Goal: Task Accomplishment & Management: Use online tool/utility

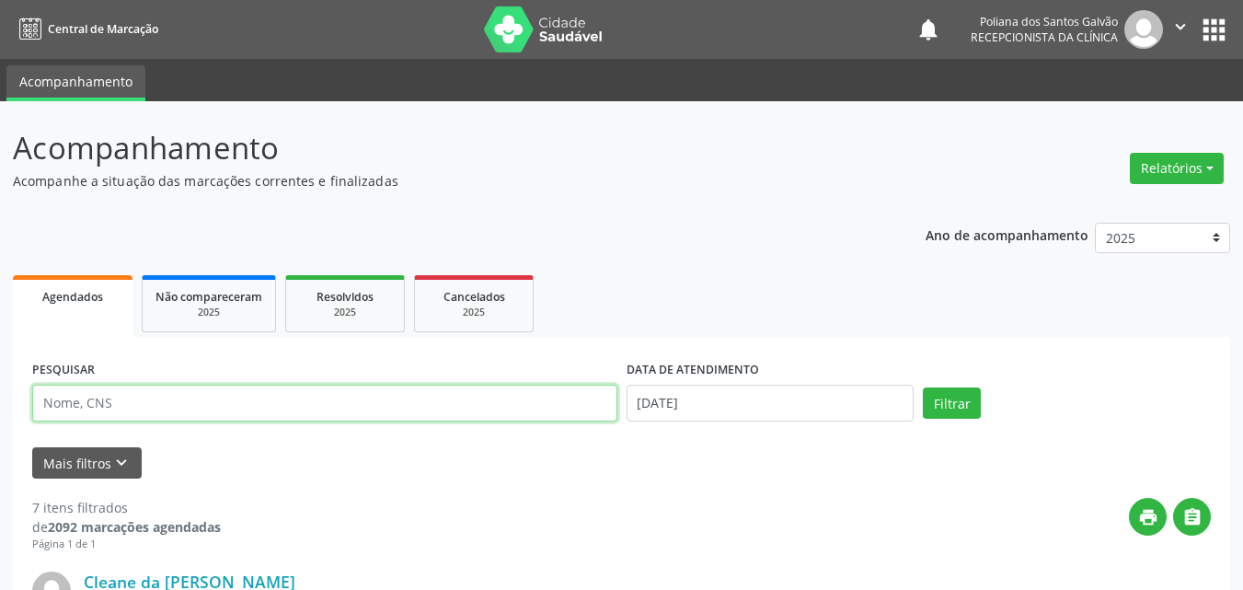
drag, startPoint x: 0, startPoint y: 0, endPoint x: 363, endPoint y: 407, distance: 545.9
click at [363, 407] on input "text" at bounding box center [324, 402] width 585 height 37
type input "simar"
click at [923, 387] on button "Filtrar" at bounding box center [952, 402] width 58 height 31
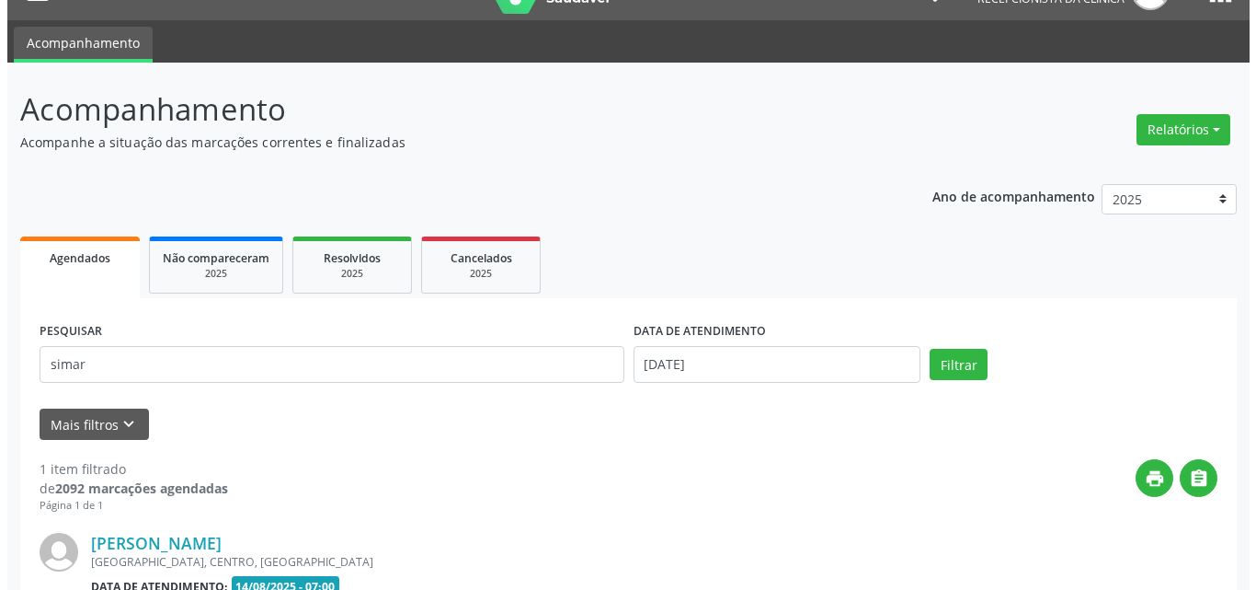
scroll to position [258, 0]
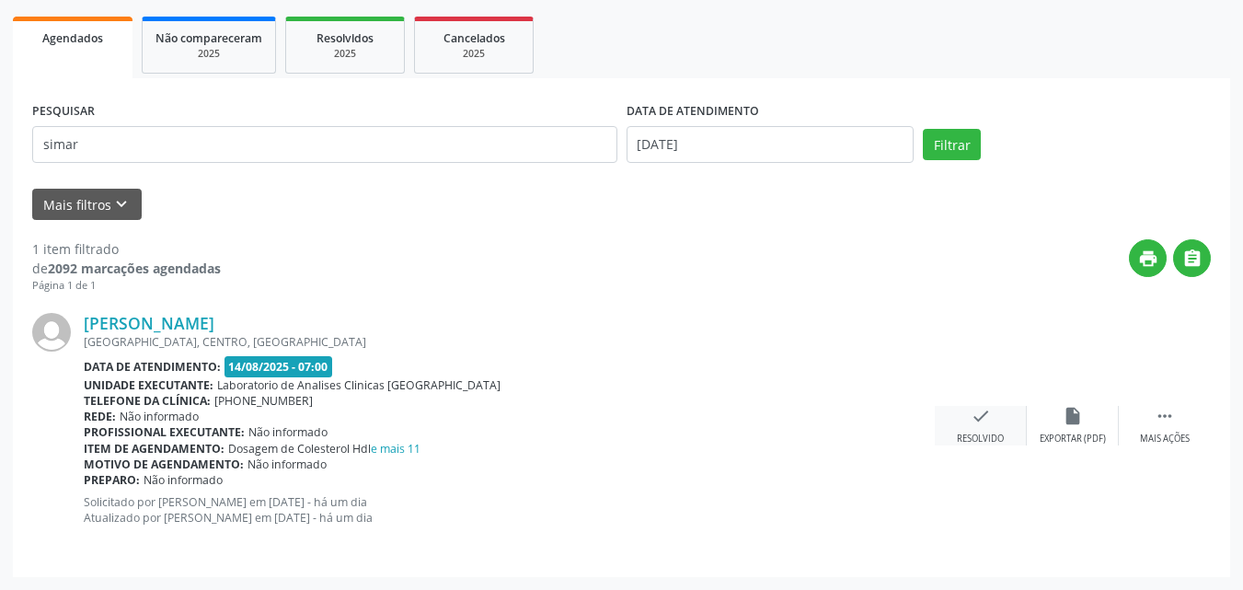
click at [955, 425] on div "check Resolvido" at bounding box center [980, 426] width 92 height 40
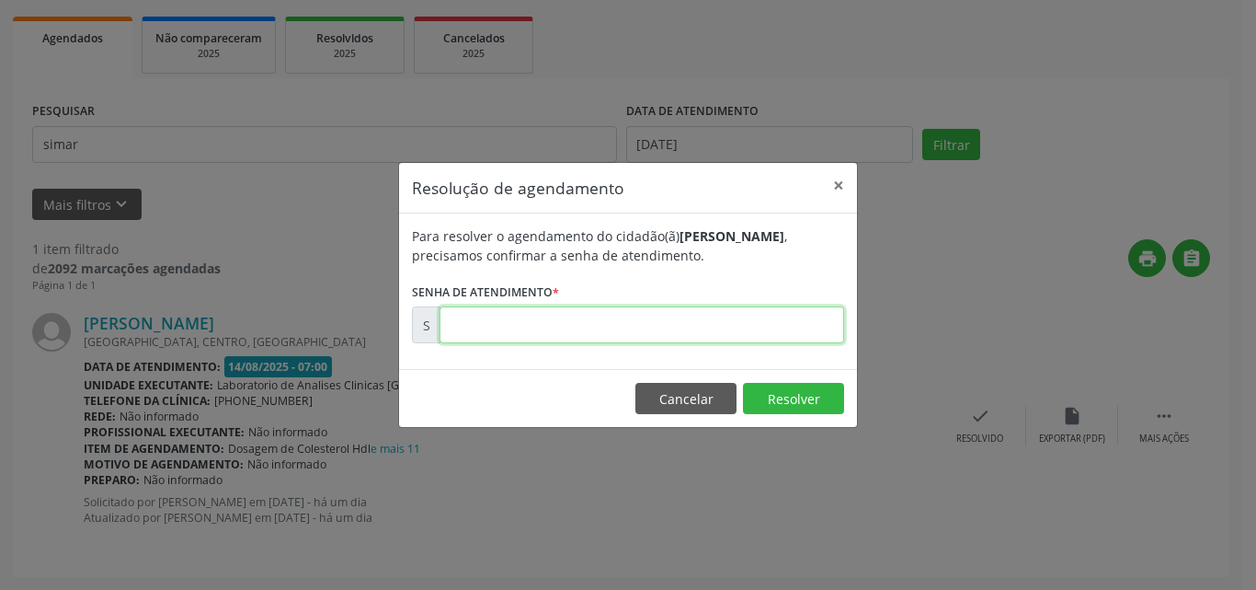
click at [773, 313] on input "text" at bounding box center [642, 324] width 405 height 37
type input "00171534"
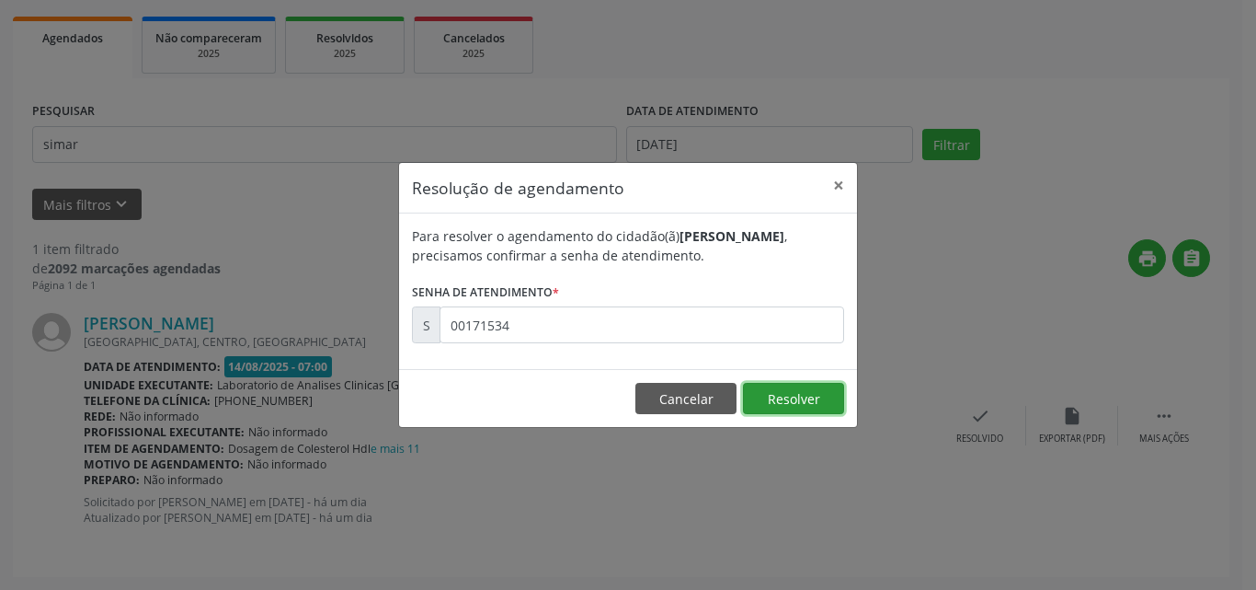
click at [774, 407] on button "Resolver" at bounding box center [793, 398] width 101 height 31
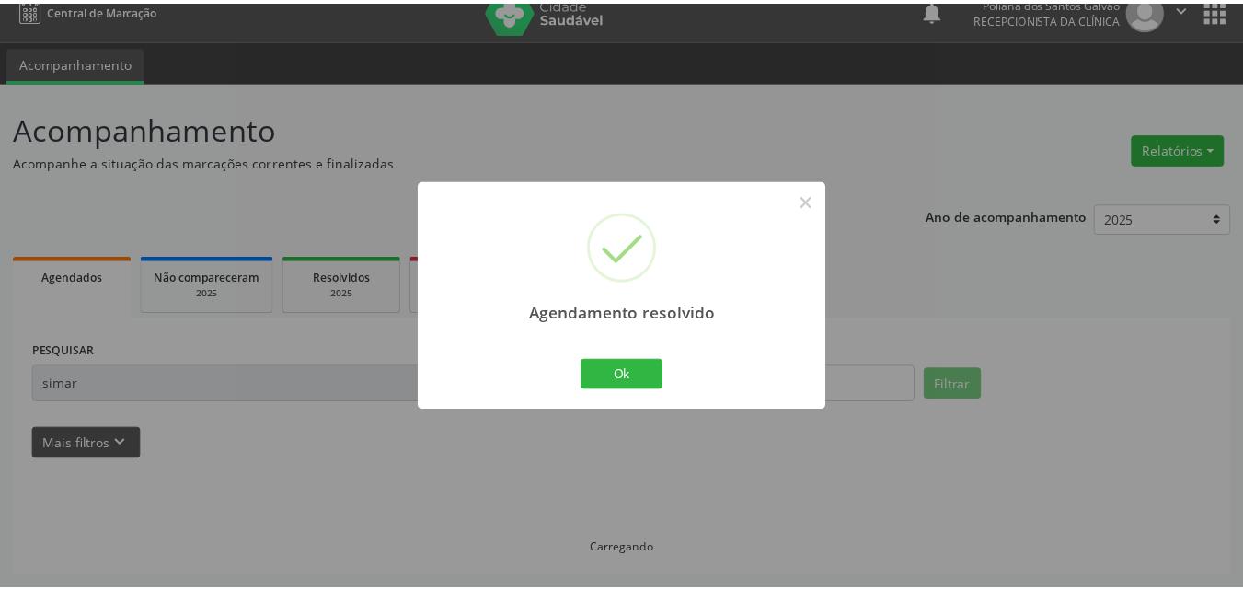
scroll to position [19, 0]
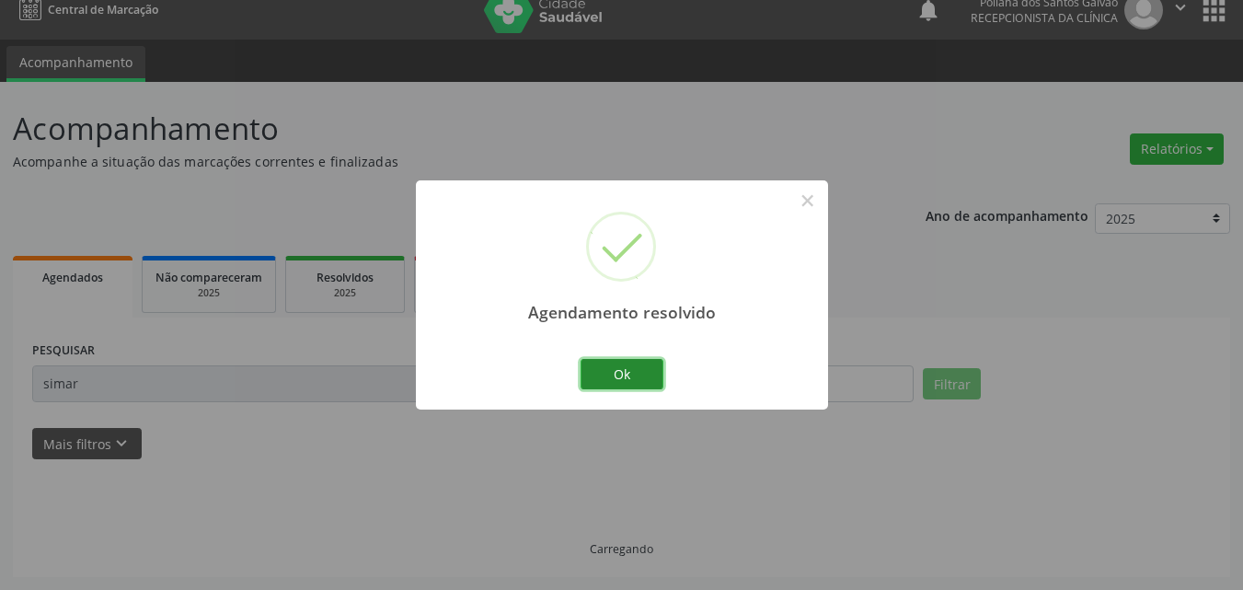
click at [640, 366] on button "Ok" at bounding box center [621, 374] width 83 height 31
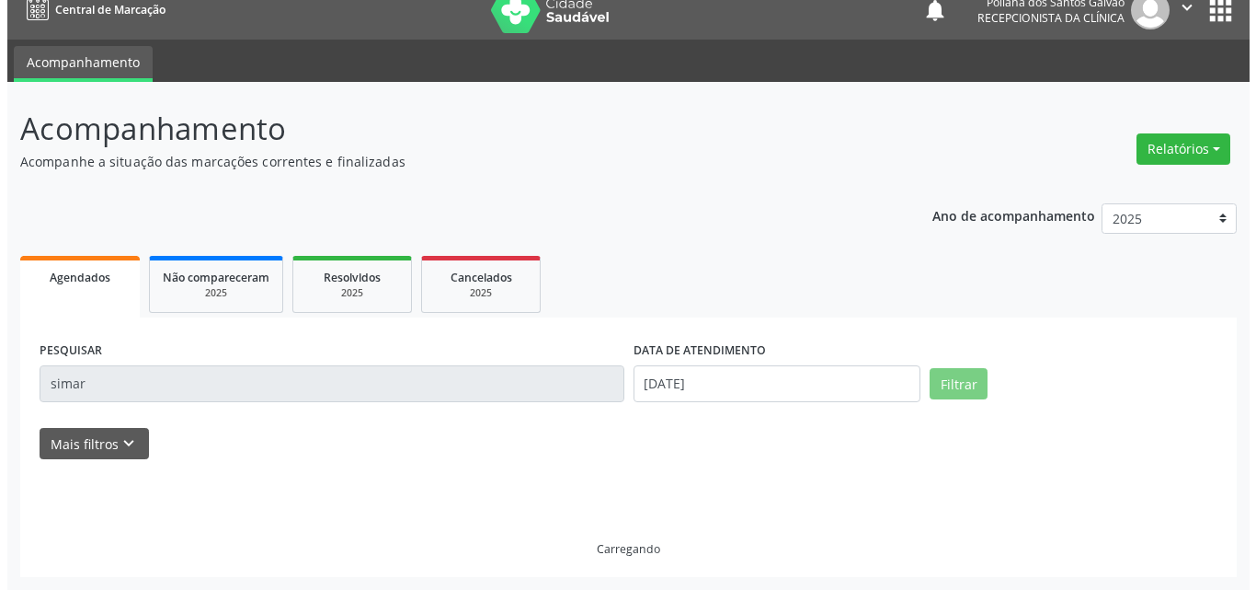
scroll to position [0, 0]
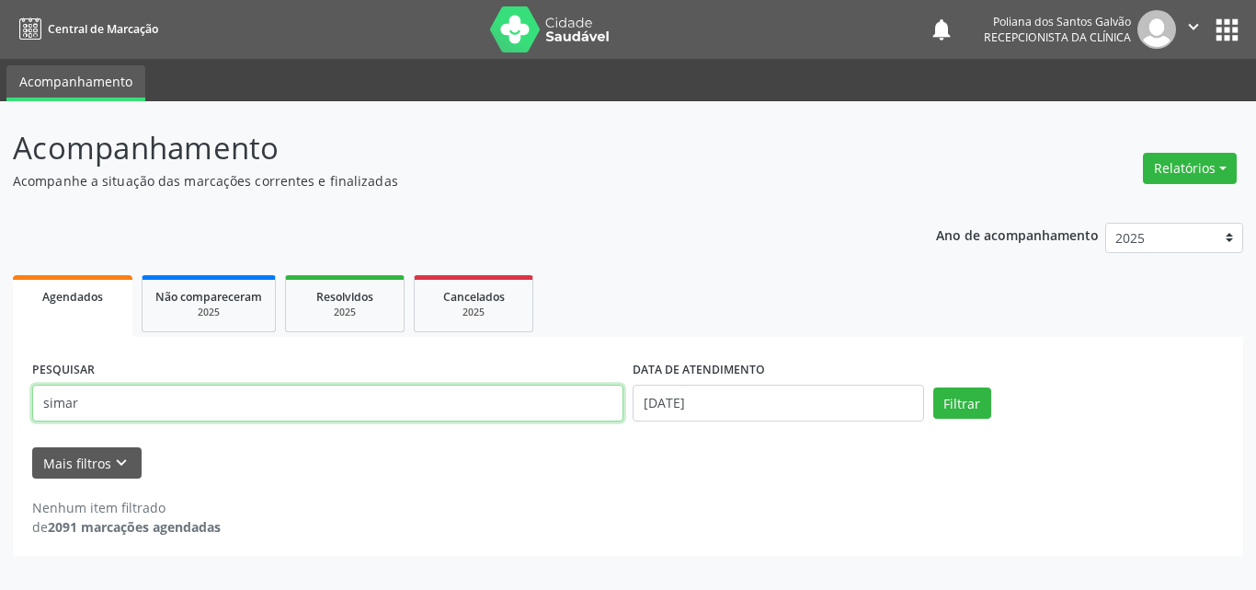
click at [0, 168] on div "Acompanhamento Acompanhe a situação das marcações correntes e finalizadas Relat…" at bounding box center [628, 345] width 1256 height 488
